Goal: Task Accomplishment & Management: Manage account settings

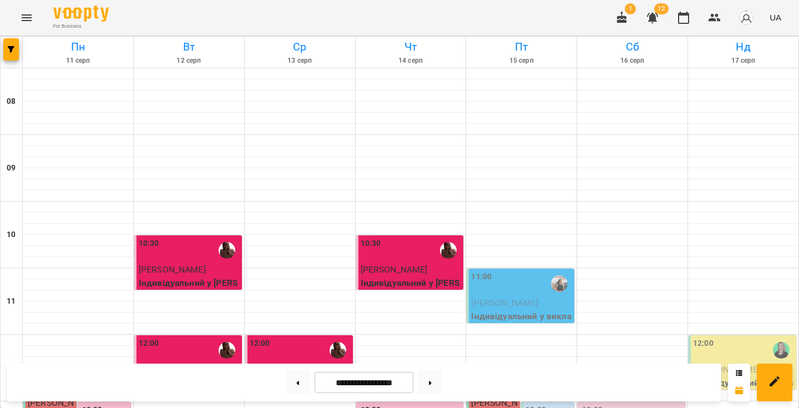
scroll to position [375, 0]
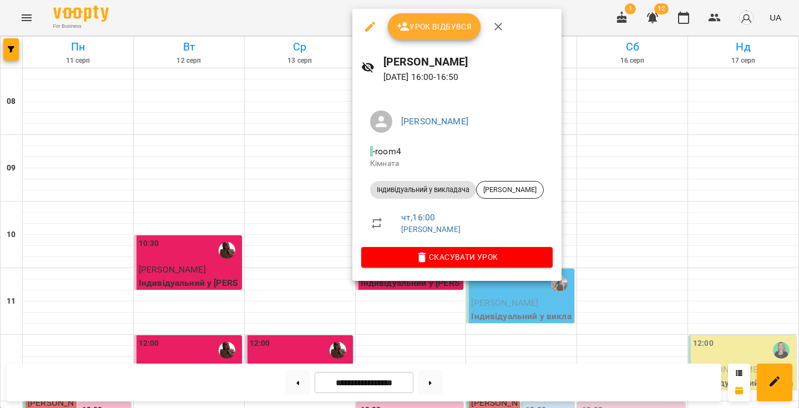
click at [428, 30] on span "Урок відбувся" at bounding box center [434, 26] width 75 height 13
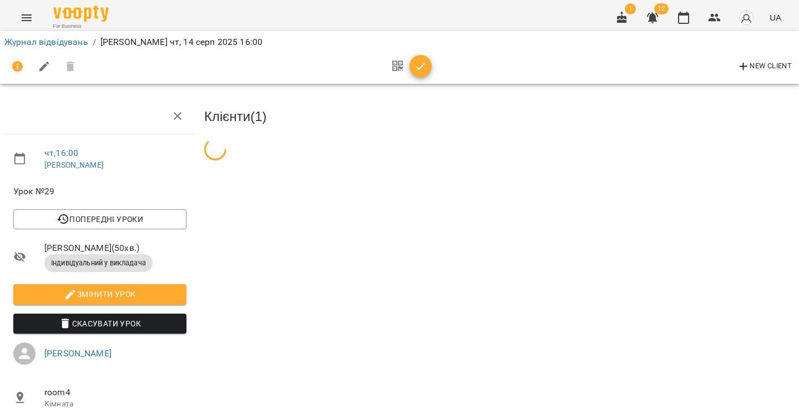
click at [432, 73] on div "New Client" at bounding box center [399, 66] width 790 height 27
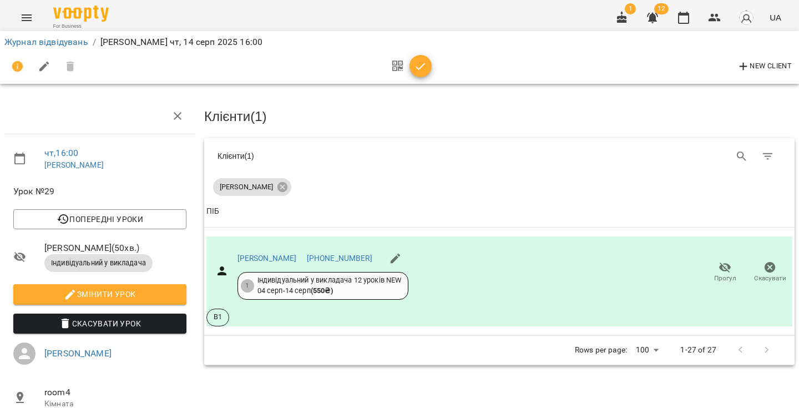
click at [426, 69] on icon "button" at bounding box center [420, 66] width 13 height 13
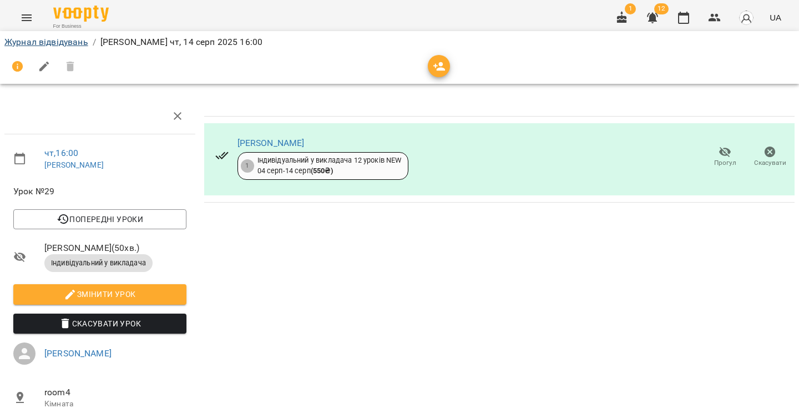
click at [49, 44] on link "Журнал відвідувань" at bounding box center [46, 42] width 84 height 11
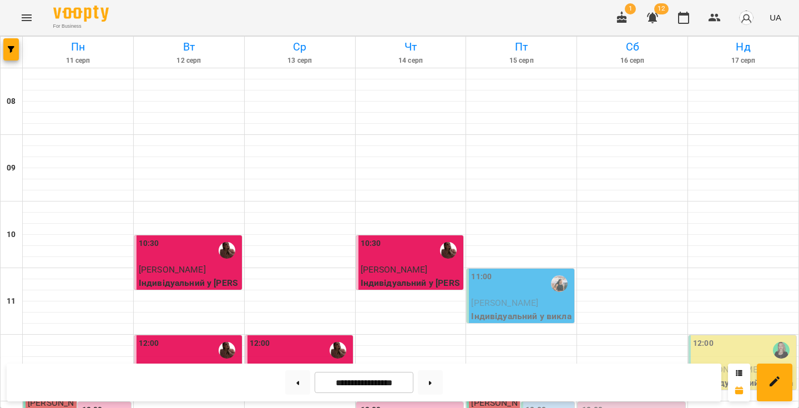
scroll to position [185, 0]
click at [439, 381] on button at bounding box center [430, 382] width 25 height 24
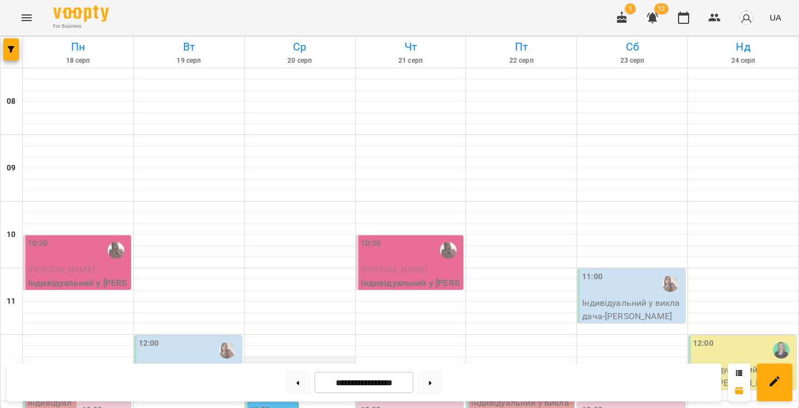
scroll to position [78, 0]
click at [294, 380] on button at bounding box center [297, 382] width 25 height 24
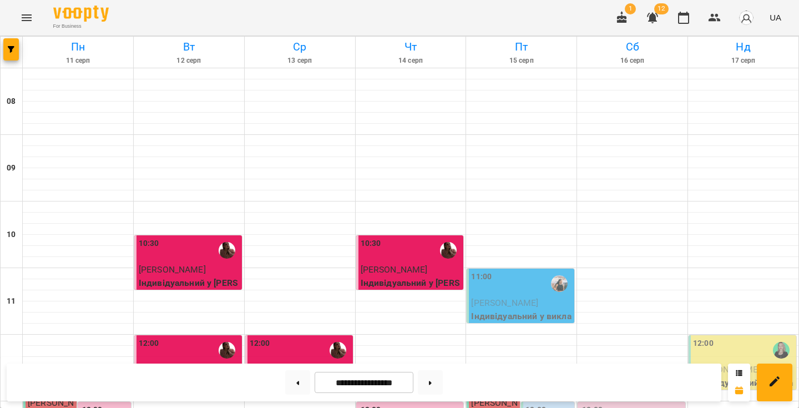
scroll to position [109, 0]
click at [297, 384] on button at bounding box center [297, 382] width 25 height 24
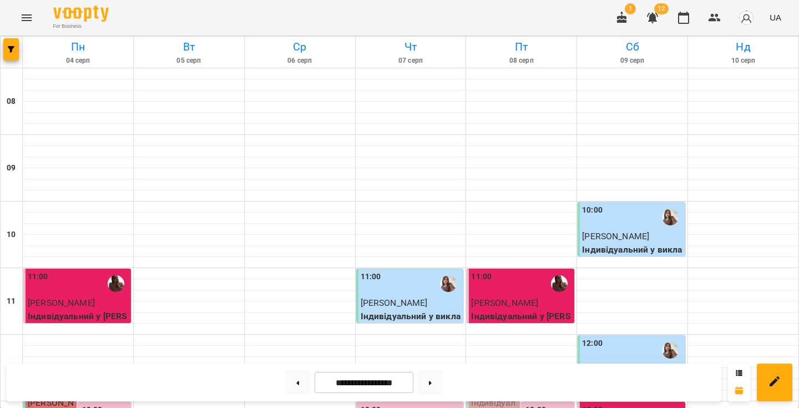
scroll to position [708, 0]
click at [298, 382] on button at bounding box center [297, 382] width 25 height 24
type input "**********"
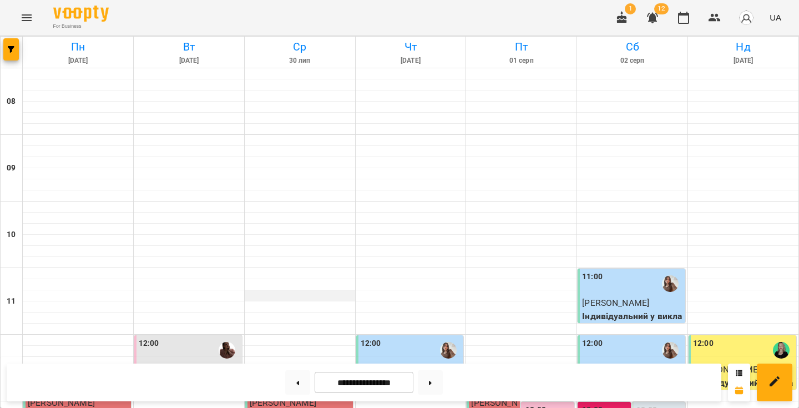
scroll to position [53, 0]
click at [629, 17] on button "button" at bounding box center [621, 17] width 27 height 27
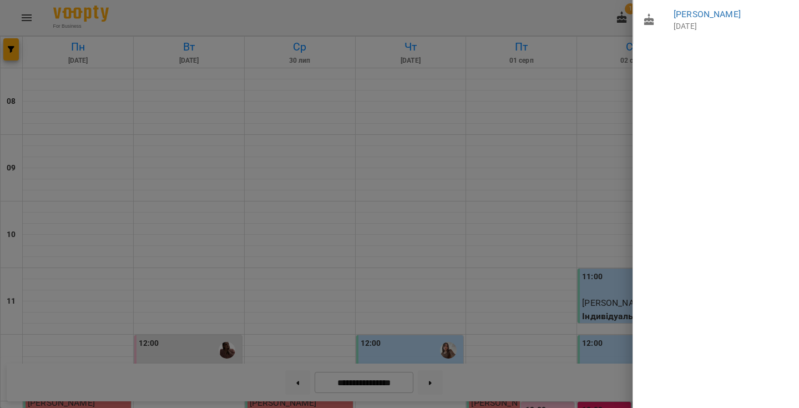
click at [627, 17] on div at bounding box center [399, 204] width 799 height 408
